Goal: Obtain resource: Download file/media

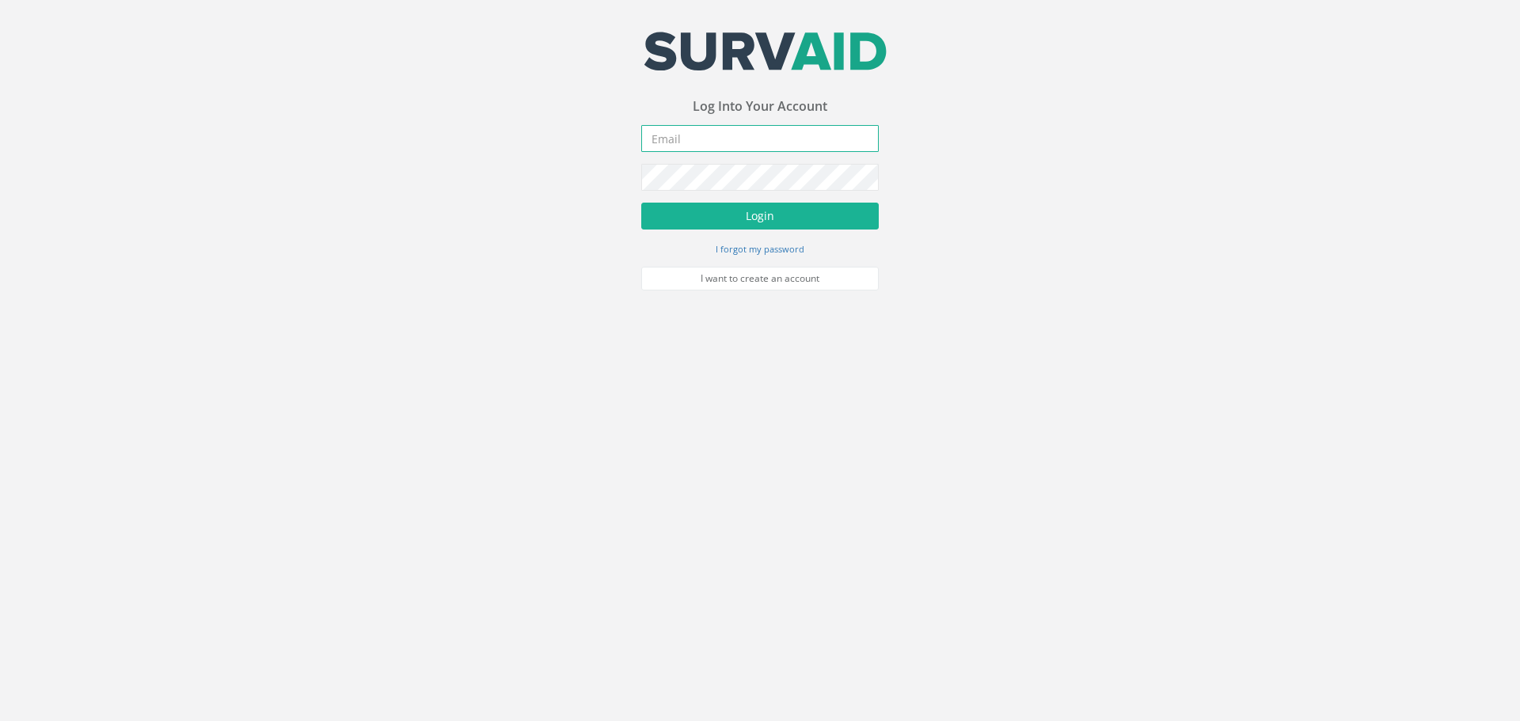
click at [645, 137] on input "email" at bounding box center [759, 138] width 237 height 27
type input "[EMAIL_ADDRESS][DOMAIN_NAME]"
click at [770, 219] on button "Login" at bounding box center [759, 216] width 237 height 27
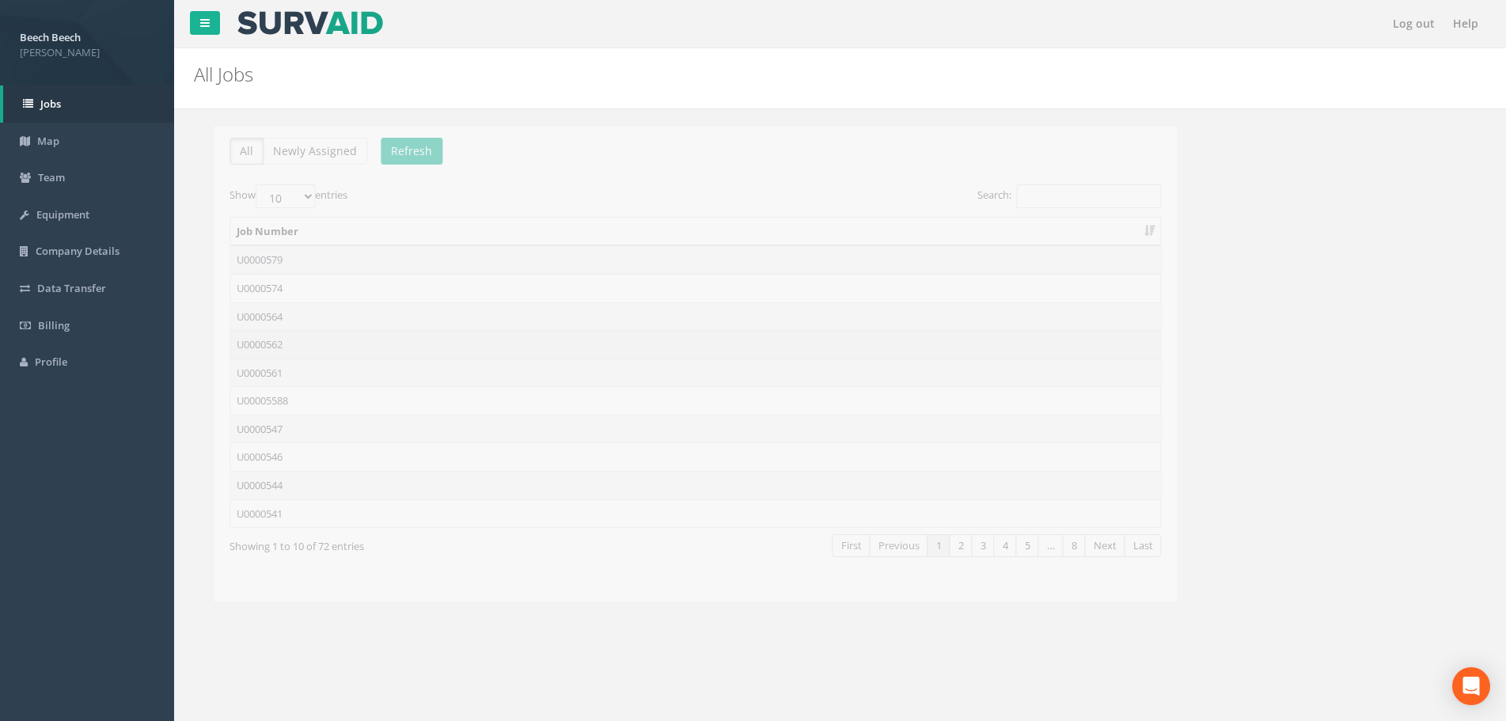
click at [301, 344] on td "U0000562" at bounding box center [676, 344] width 930 height 28
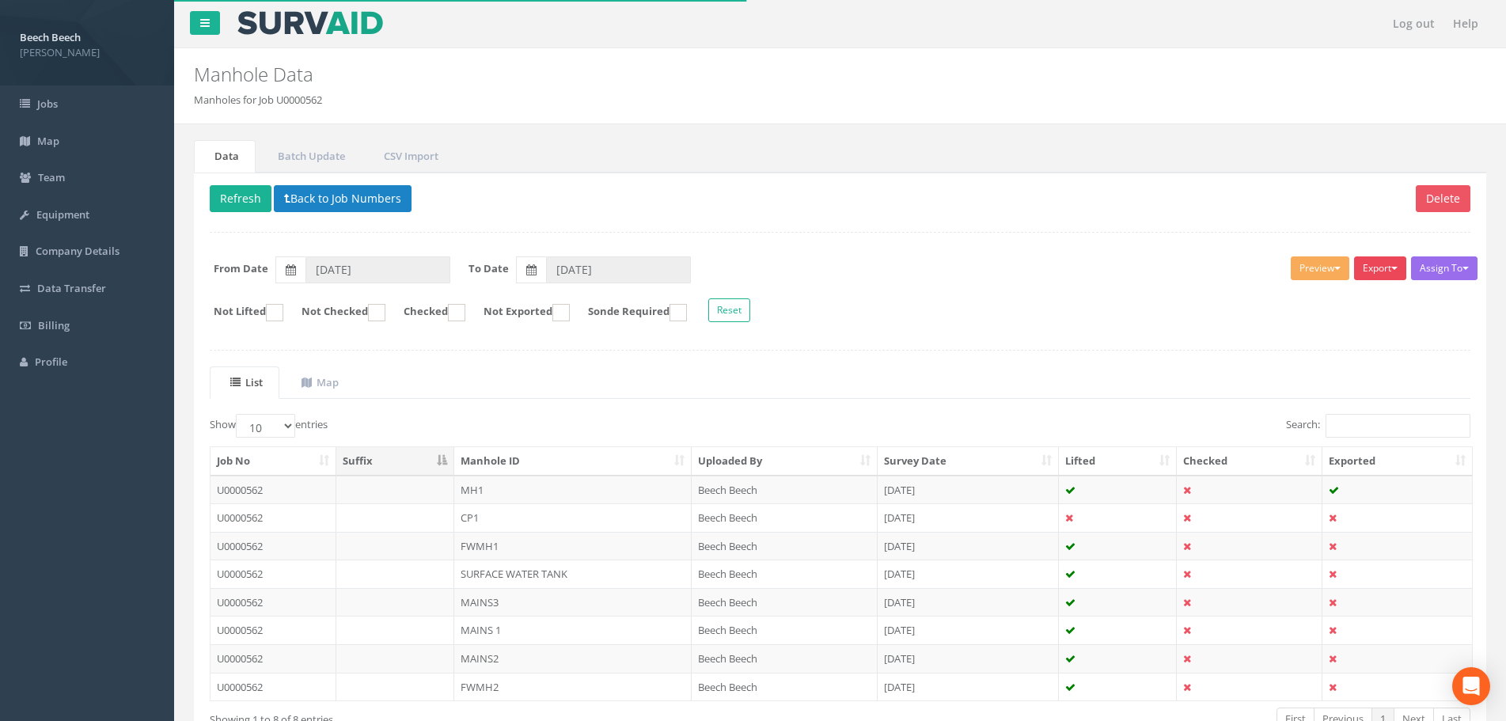
click at [1393, 274] on button "Export" at bounding box center [1380, 268] width 52 height 24
click at [1345, 310] on link "LFP Manhole" at bounding box center [1341, 301] width 135 height 25
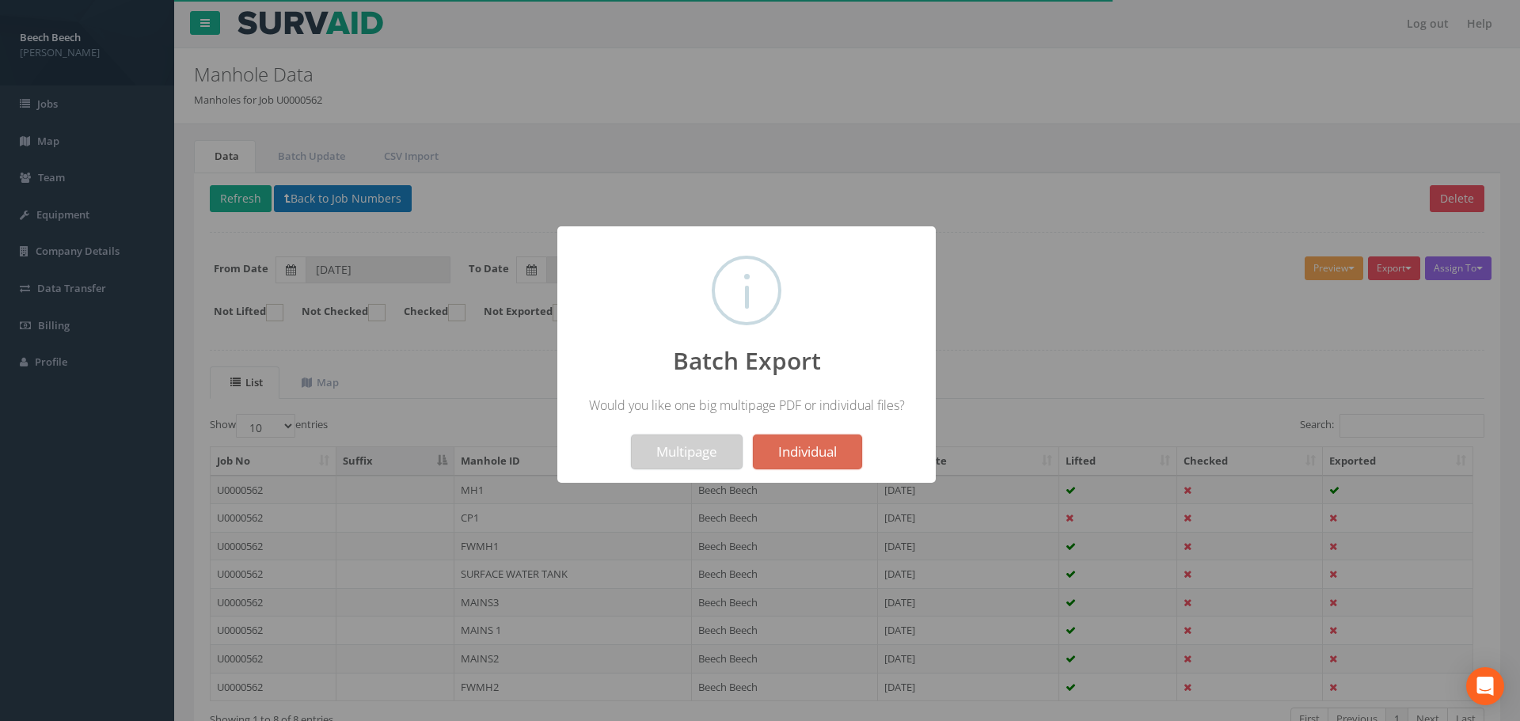
click at [678, 457] on button "Multipage" at bounding box center [687, 452] width 112 height 35
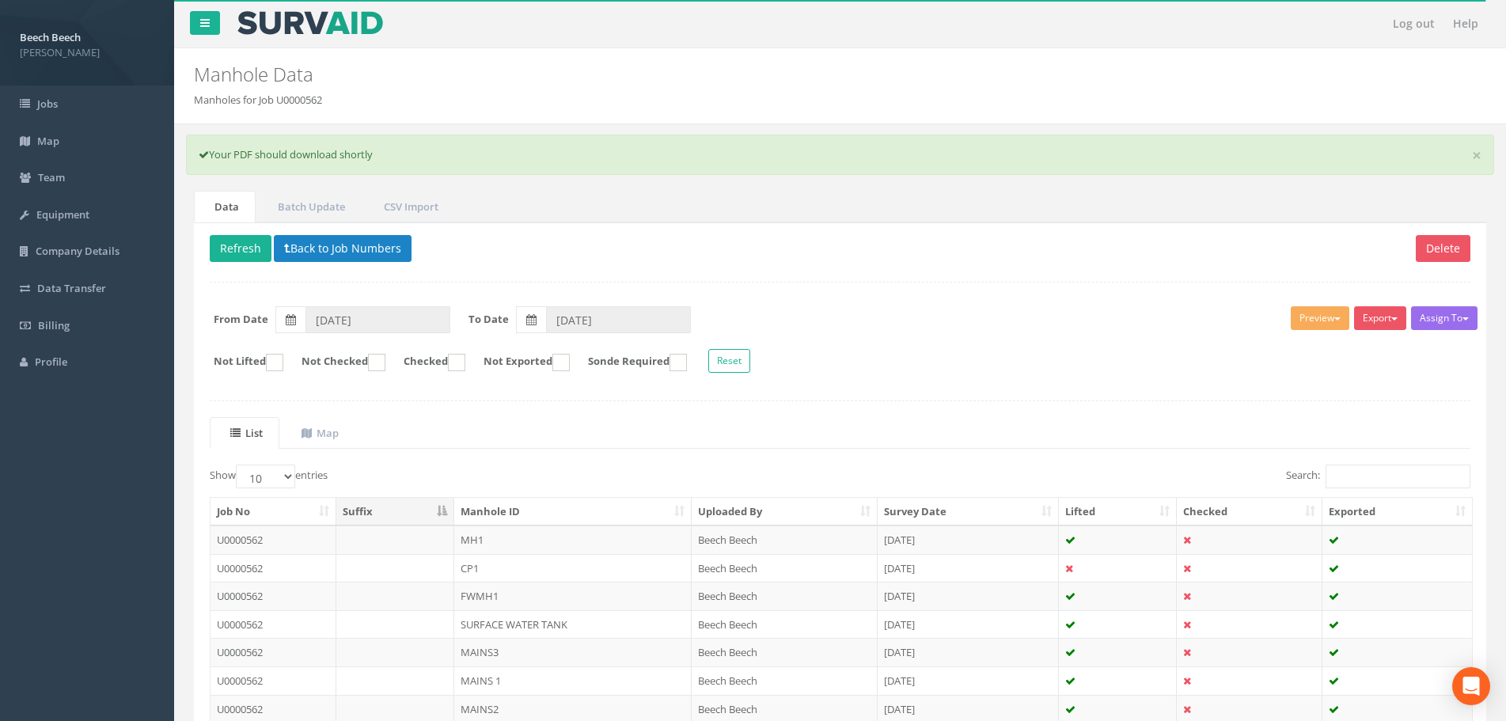
click at [1127, 303] on div "Assign To No Companies Added Export LFP Manhole Heathrow United Utilities SurvA…" at bounding box center [840, 341] width 1285 height 86
click at [1380, 325] on button "Export" at bounding box center [1380, 318] width 52 height 24
click at [1315, 352] on link "LFP Manhole" at bounding box center [1341, 351] width 135 height 25
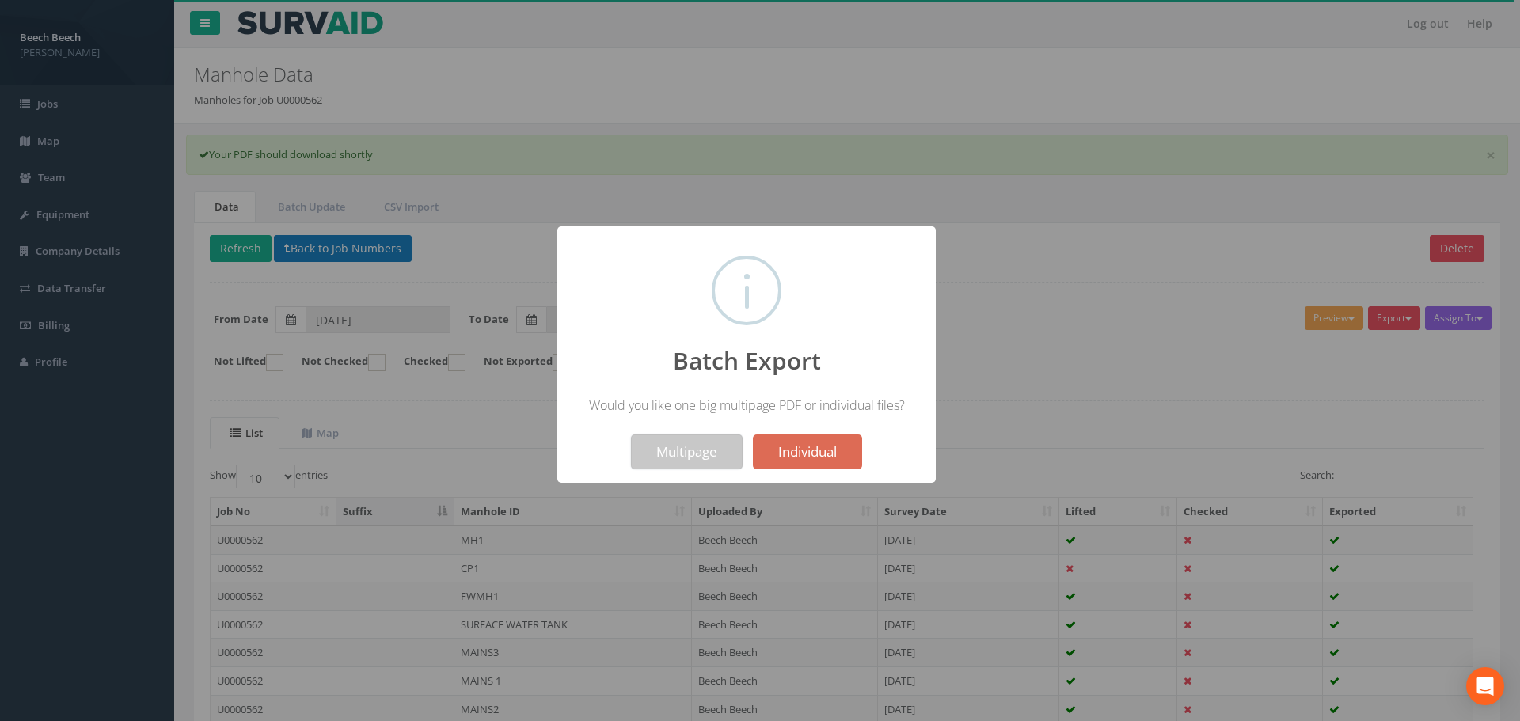
click at [691, 453] on button "Multipage" at bounding box center [687, 452] width 112 height 35
